Goal: Find specific page/section: Find specific page/section

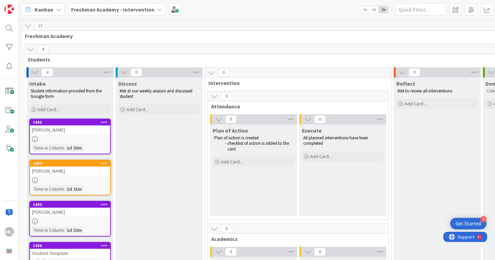
click at [77, 133] on div "[PERSON_NAME]" at bounding box center [70, 130] width 80 height 9
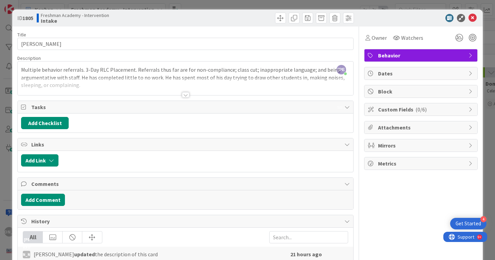
click at [439, 105] on span "Custom Fields ( 0/6 )" at bounding box center [421, 109] width 87 height 8
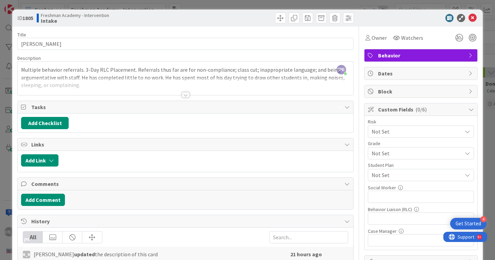
click at [435, 129] on span "Not Set" at bounding box center [415, 132] width 87 height 10
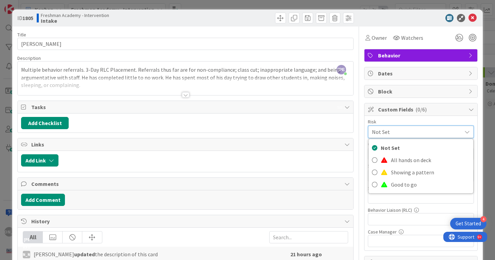
click at [435, 129] on span "Not Set" at bounding box center [415, 132] width 86 height 10
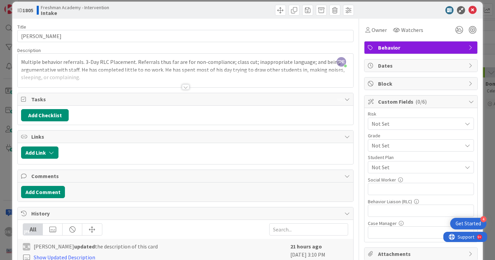
scroll to position [10, 0]
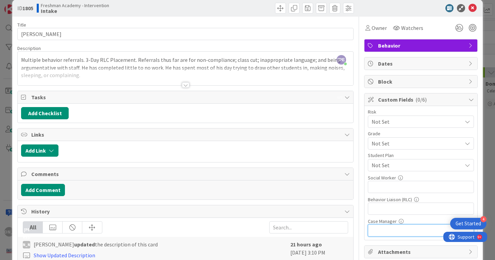
click at [410, 226] on input "text" at bounding box center [421, 231] width 106 height 12
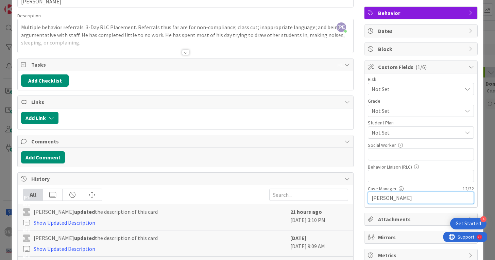
scroll to position [81, 0]
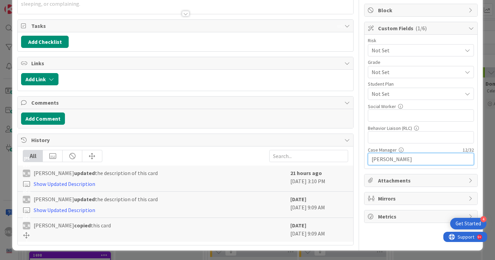
type input "[PERSON_NAME]"
click at [383, 234] on div "Owner Watchers Behavior Dates Block Custom Fields ( 1/6 ) Risk Not Set Not Set …" at bounding box center [421, 95] width 114 height 300
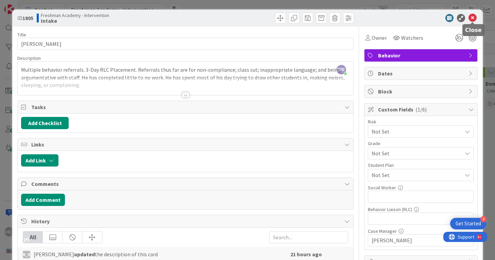
click at [472, 16] on icon at bounding box center [473, 18] width 8 height 8
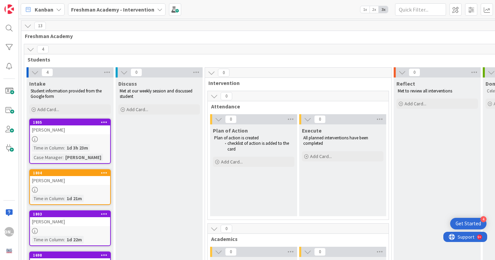
click at [94, 182] on div "[PERSON_NAME]" at bounding box center [70, 180] width 80 height 9
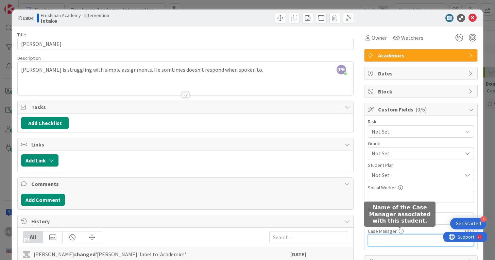
click at [396, 237] on input "text" at bounding box center [421, 240] width 106 height 12
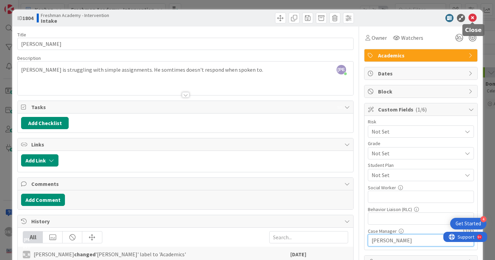
type input "[PERSON_NAME]"
click at [473, 14] on icon at bounding box center [473, 18] width 8 height 8
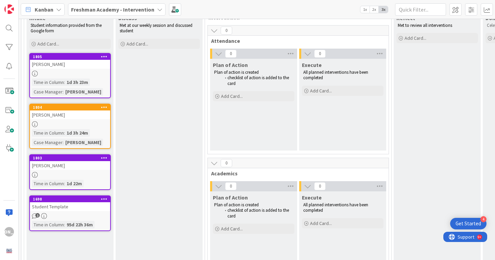
scroll to position [83, 0]
